Goal: Task Accomplishment & Management: Manage account settings

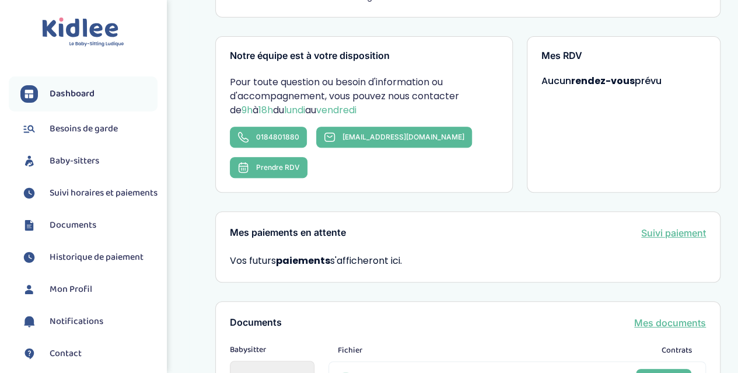
scroll to position [182, 0]
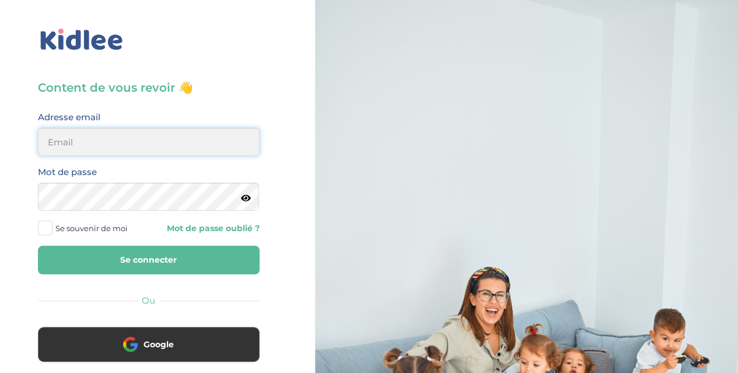
type input "flora.gabrielli@hotmail.fr"
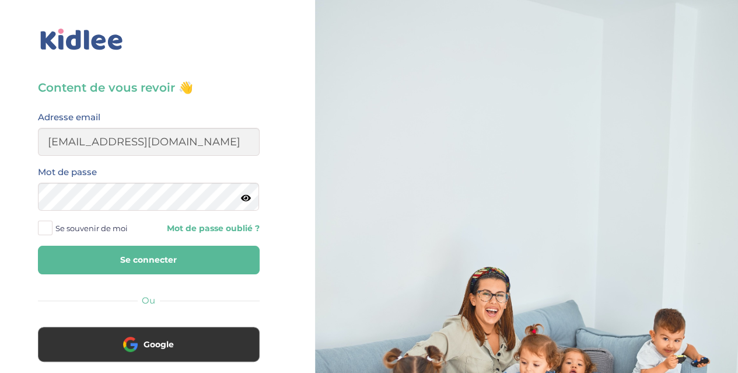
click at [110, 259] on button "Se connecter" at bounding box center [149, 260] width 222 height 29
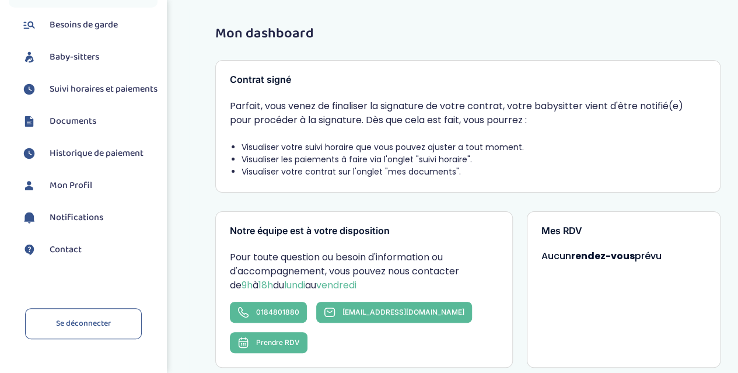
scroll to position [80, 0]
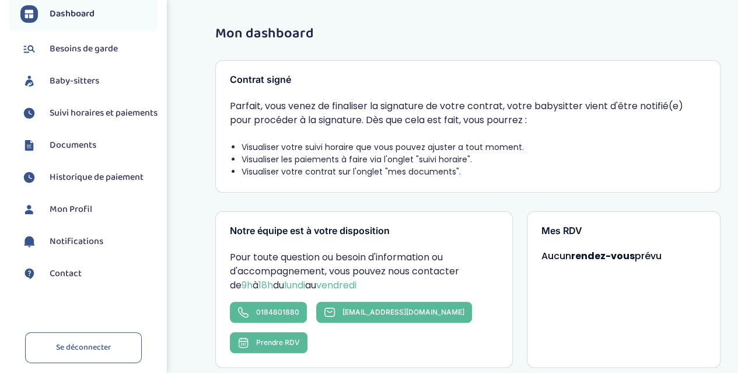
click at [79, 51] on span "Besoins de garde" at bounding box center [84, 49] width 68 height 14
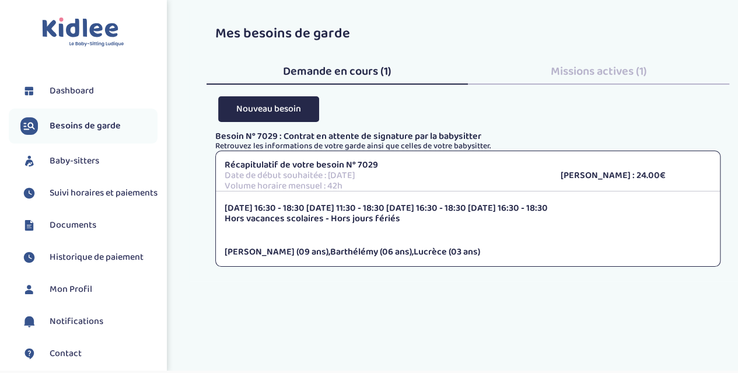
click at [81, 163] on span "Baby-sitters" at bounding box center [75, 161] width 50 height 14
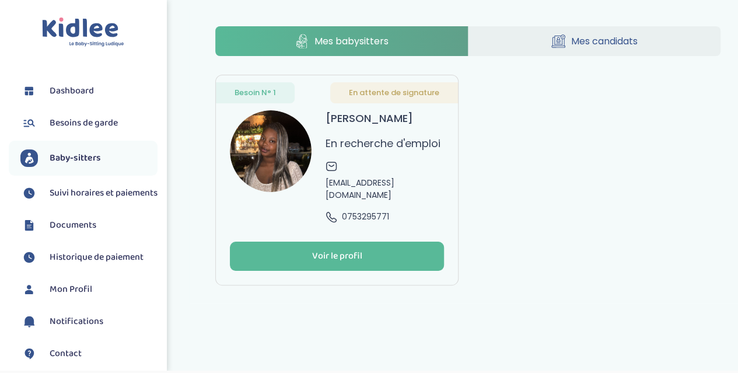
click at [75, 118] on span "Besoins de garde" at bounding box center [84, 123] width 68 height 14
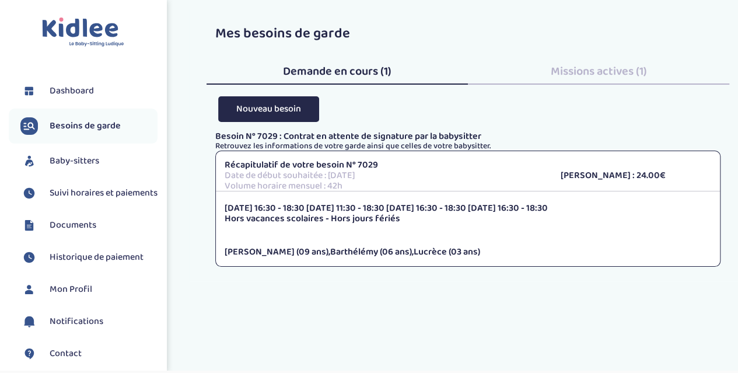
click at [447, 217] on p "Hors vacances scolaires - Hors jours fériés" at bounding box center [468, 219] width 487 height 11
click at [604, 74] on span "Missions actives (1)" at bounding box center [599, 71] width 96 height 19
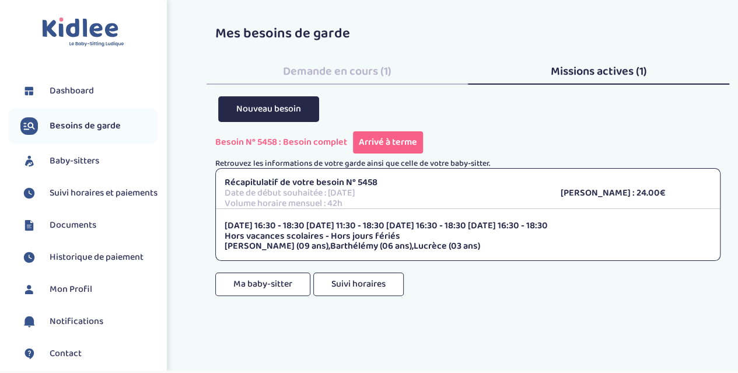
click at [306, 59] on div "Demande en cours (1)" at bounding box center [337, 69] width 261 height 32
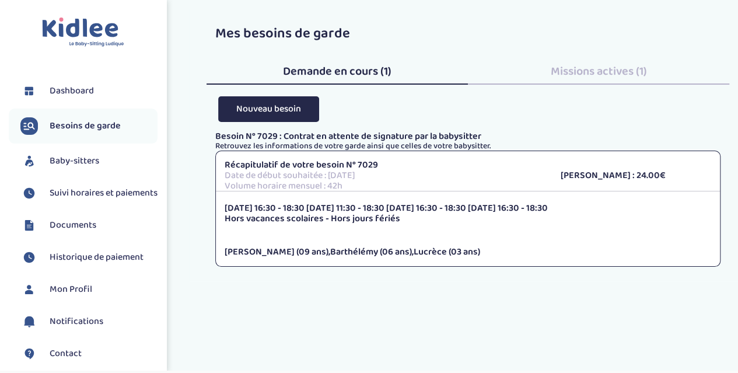
click at [76, 155] on span "Baby-sitters" at bounding box center [75, 161] width 50 height 14
